Goal: Complete application form

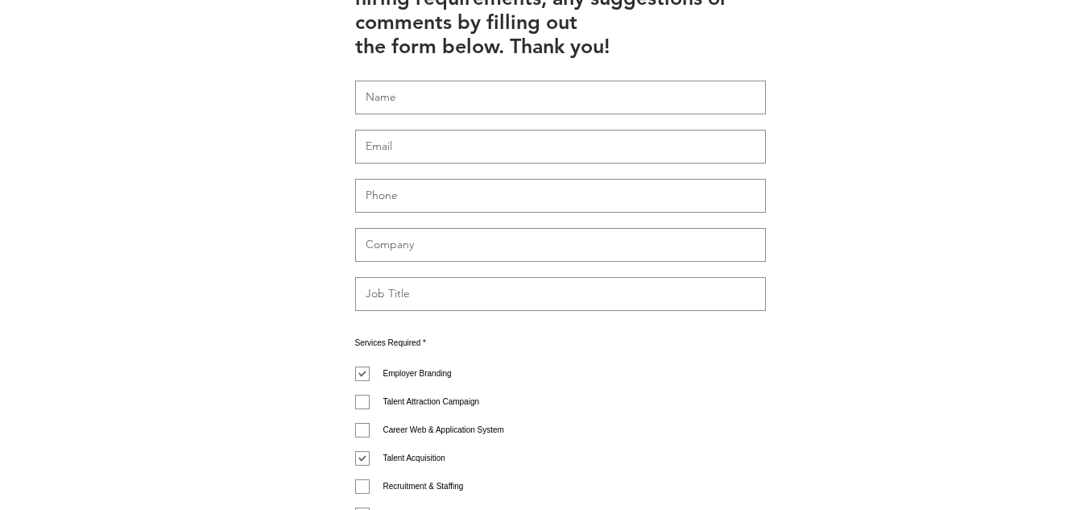
scroll to position [627, 0]
click at [490, 82] on input "text" at bounding box center [560, 99] width 411 height 34
type input "WIX LIVE SUPPORT"
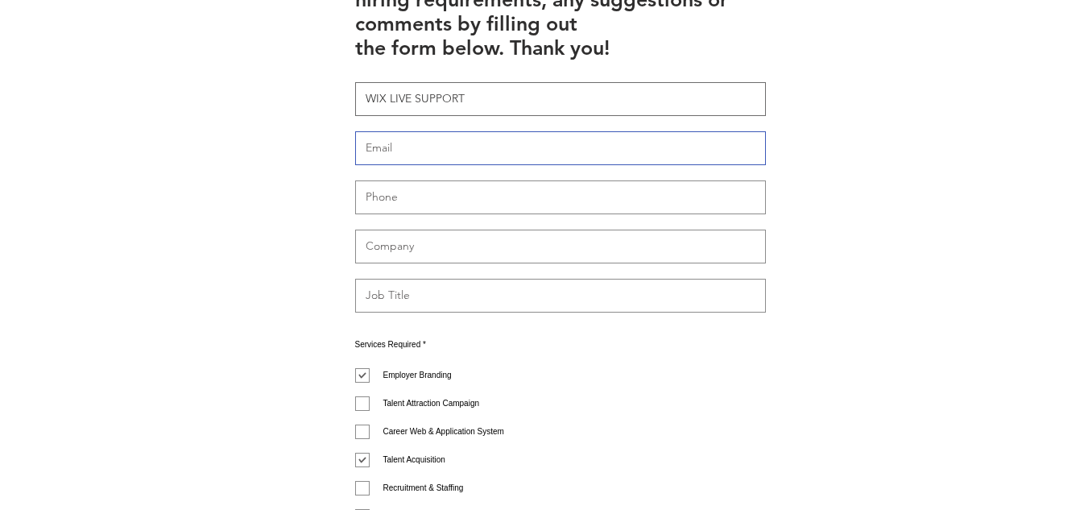
type input "[DOMAIN_NAME][EMAIL_ADDRESS][DOMAIN_NAME]"
type input "..."
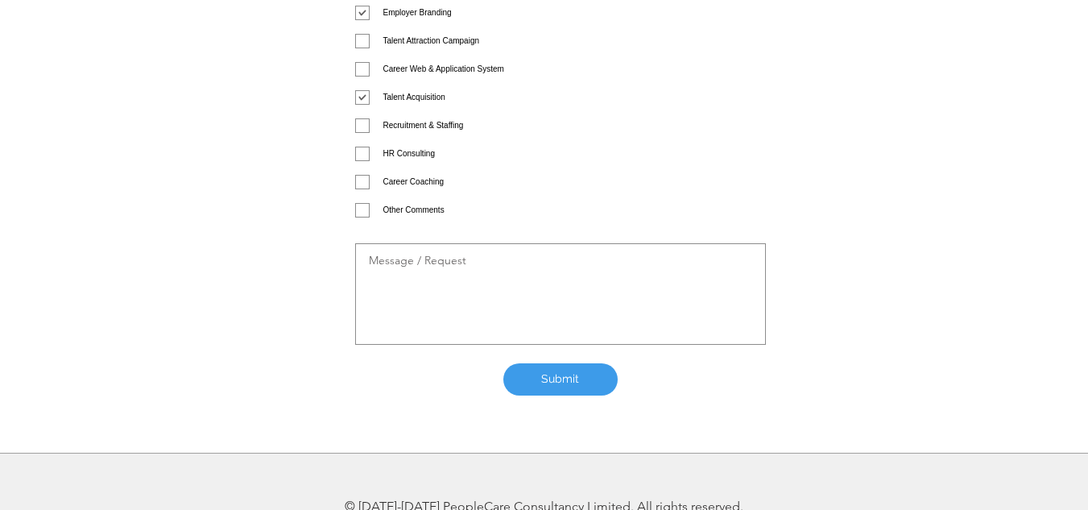
scroll to position [1146, 0]
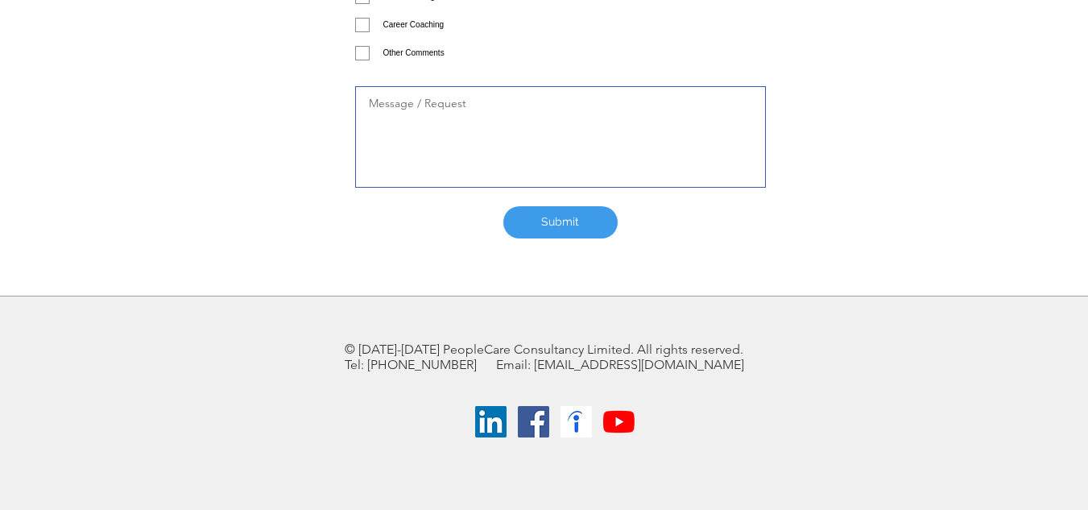
click at [495, 125] on textarea at bounding box center [560, 136] width 411 height 101
paste textarea "Dear Merchant, Your account has been blacklisted due to detection of unsafe ext…"
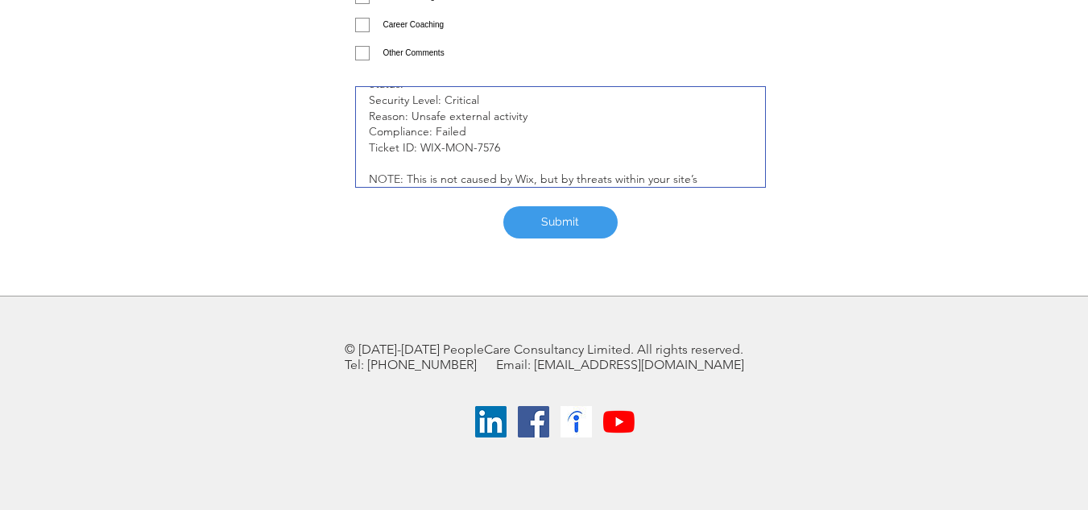
scroll to position [97, 0]
type textarea "Dear Merchant, Your account has been blacklisted due to detection of unsafe ext…"
click at [363, 48] on input "Other Comments" at bounding box center [360, 53] width 10 height 10
checkbox input "true"
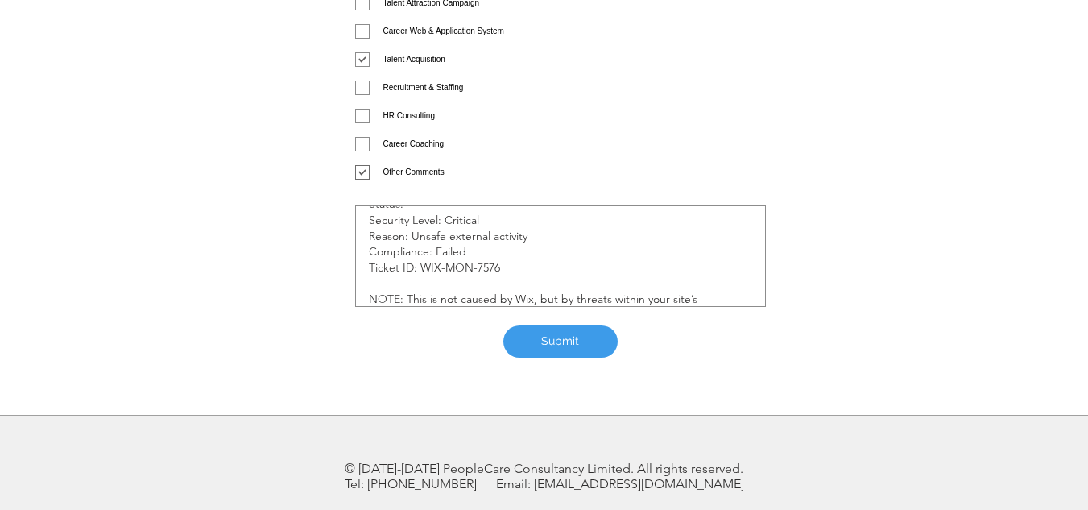
scroll to position [1027, 0]
click at [361, 56] on input "Talent Acquisition" at bounding box center [360, 61] width 10 height 10
checkbox input "false"
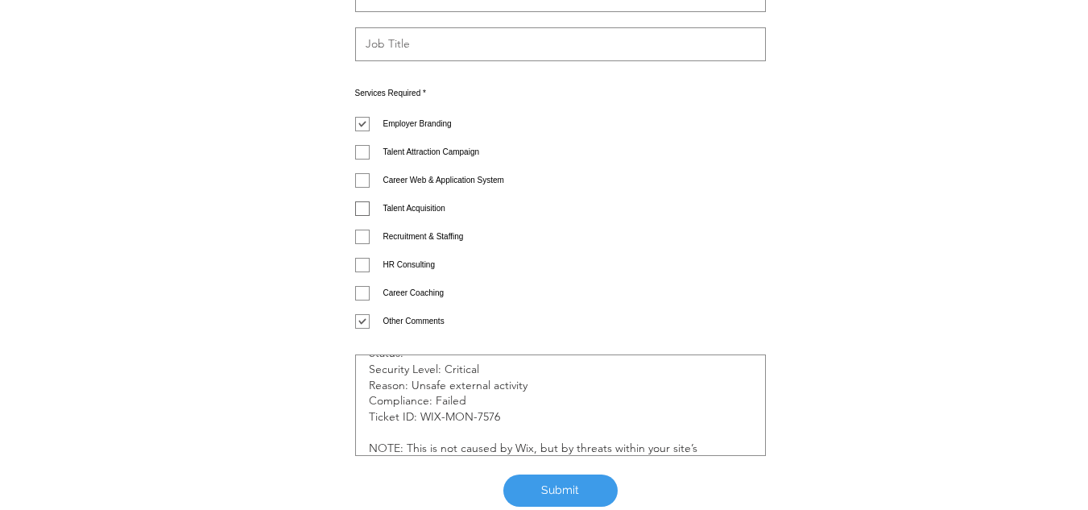
scroll to position [878, 0]
click at [362, 89] on legend "Services Required * Required" at bounding box center [560, 103] width 411 height 28
click at [362, 120] on input "Employer Branding" at bounding box center [360, 125] width 10 height 10
checkbox input "false"
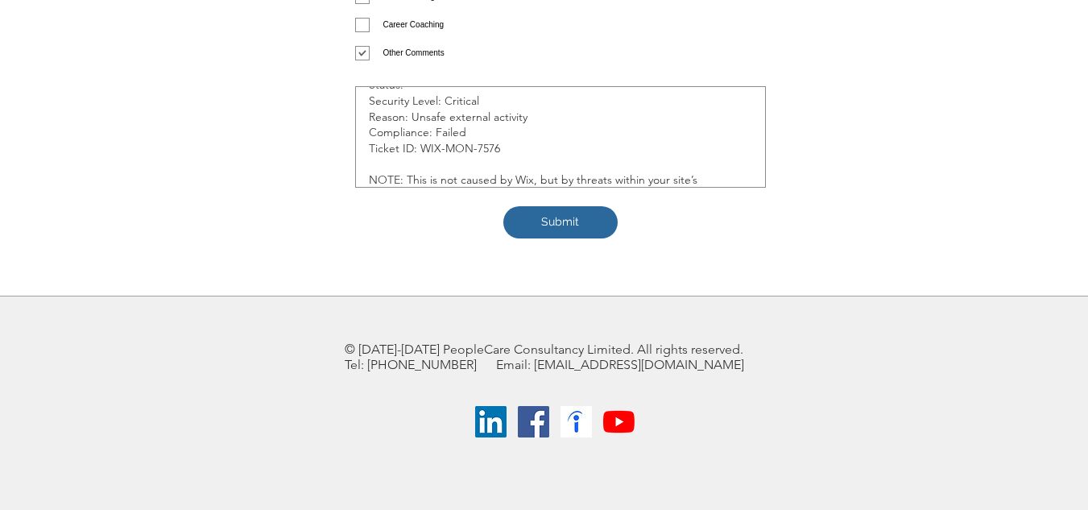
click at [563, 214] on span "Submit" at bounding box center [560, 222] width 38 height 16
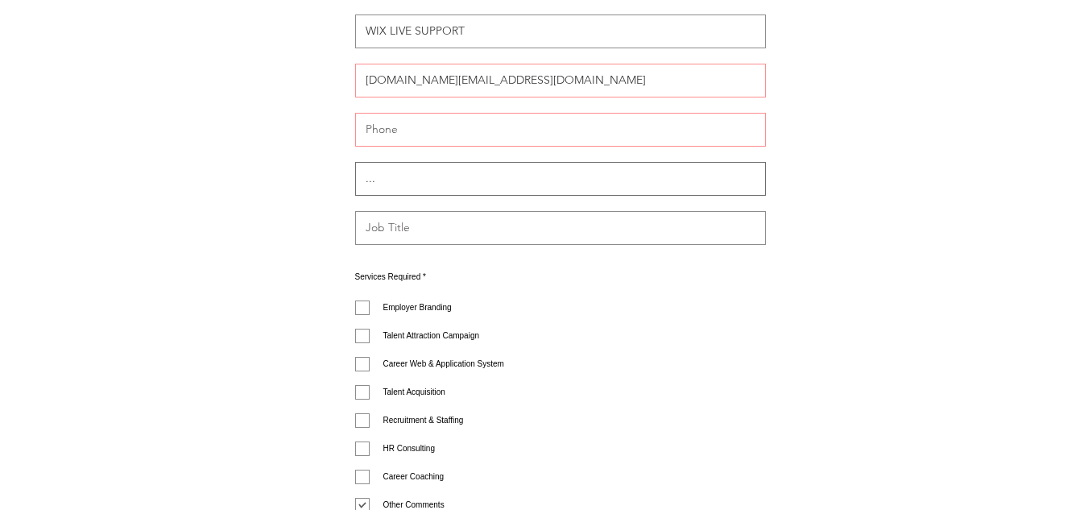
scroll to position [694, 0]
click at [522, 114] on input "main content" at bounding box center [560, 131] width 411 height 34
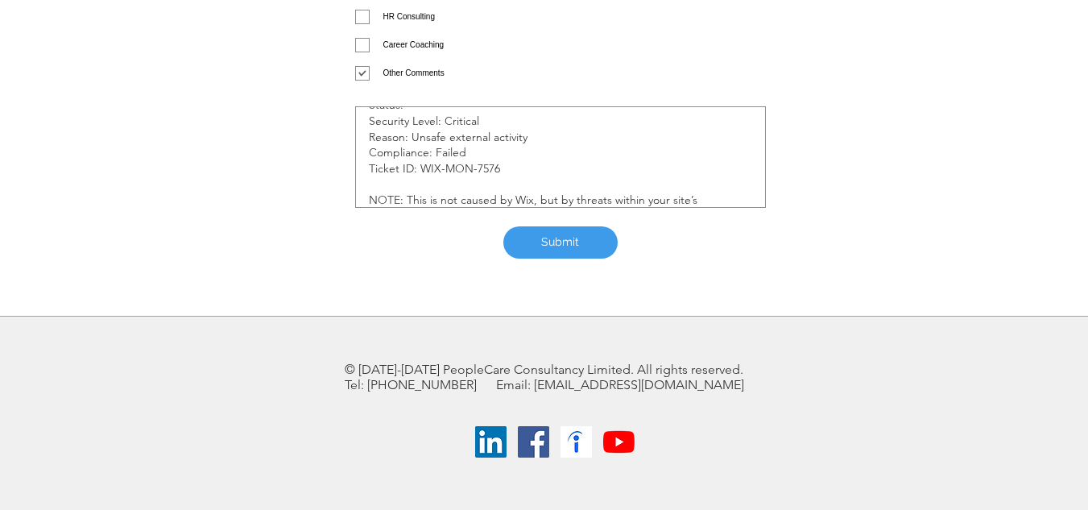
scroll to position [1146, 0]
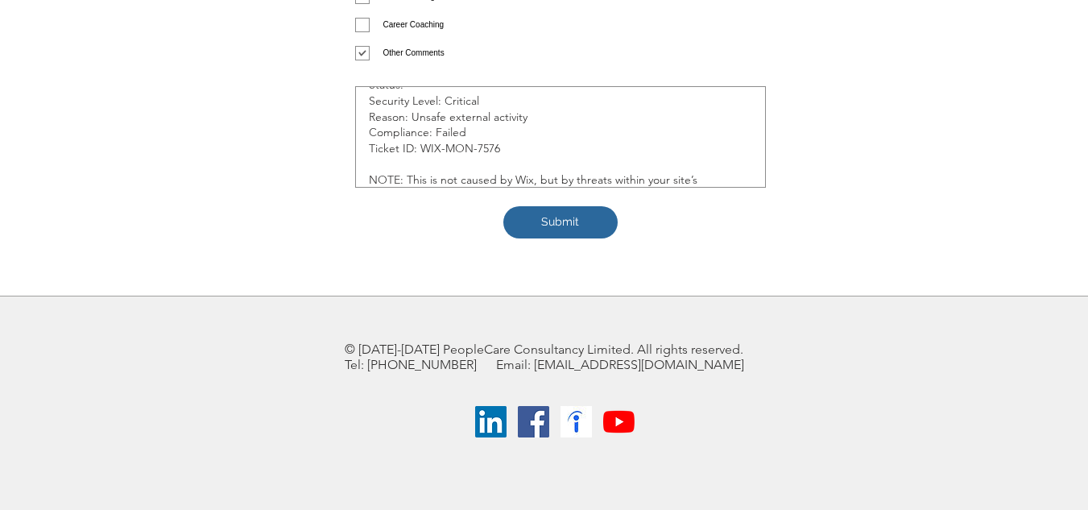
type input "1235678"
click at [549, 214] on span "Submit" at bounding box center [560, 222] width 38 height 16
checkbox input "false"
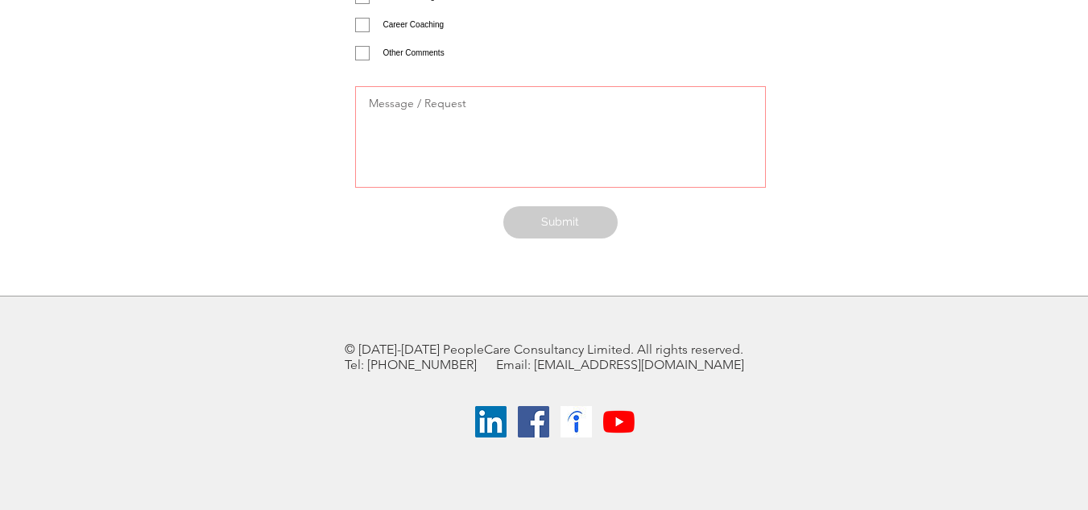
scroll to position [0, 0]
